Goal: Find specific page/section: Find specific page/section

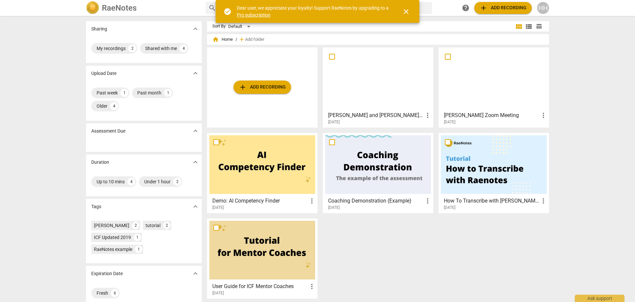
click at [368, 92] on div at bounding box center [378, 79] width 106 height 59
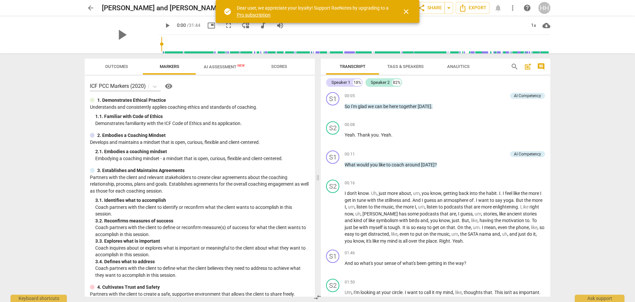
click at [407, 13] on span "close" at bounding box center [406, 12] width 8 height 8
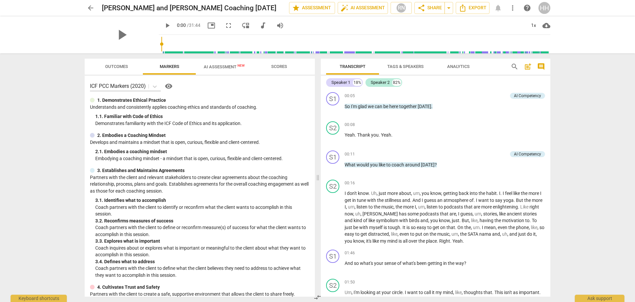
click at [92, 7] on span "arrow_back" at bounding box center [91, 8] width 8 height 8
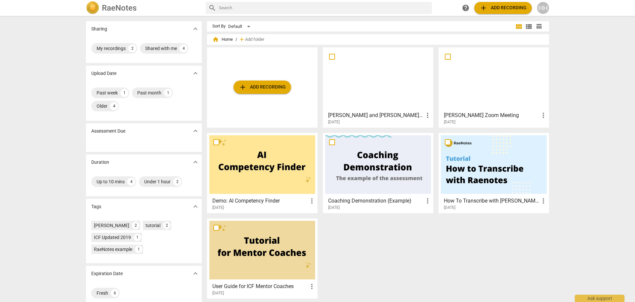
click at [483, 74] on div at bounding box center [494, 79] width 106 height 59
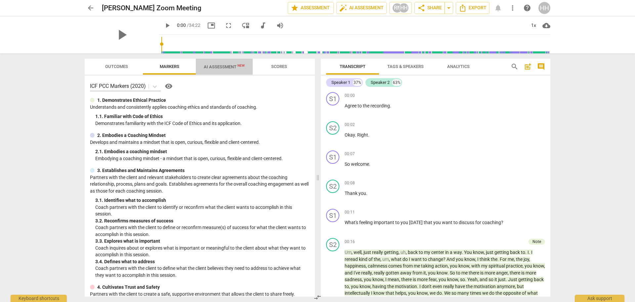
click at [224, 65] on span "AI Assessment New" at bounding box center [224, 66] width 41 height 5
